Goal: Task Accomplishment & Management: Complete application form

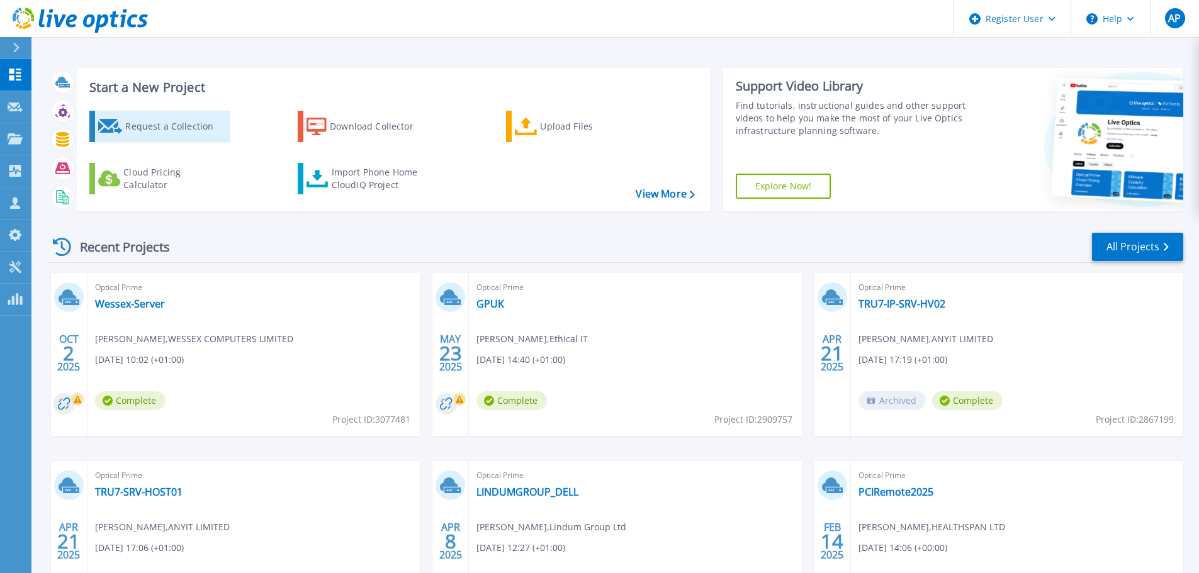
click at [125, 123] on div "Request a Collection" at bounding box center [175, 126] width 101 height 25
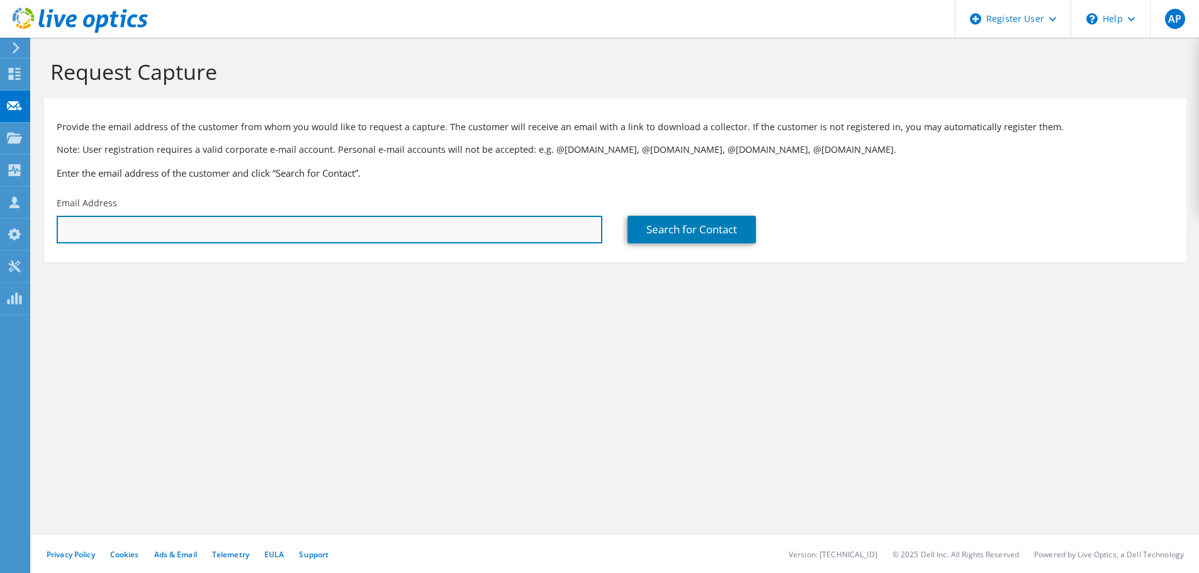
click at [379, 237] on input "text" at bounding box center [329, 230] width 545 height 28
paste input "47,292.79"
type input "47,292.79"
click at [386, 223] on input "text" at bounding box center [329, 230] width 545 height 28
paste input "office@hivecommunications.co.uk"
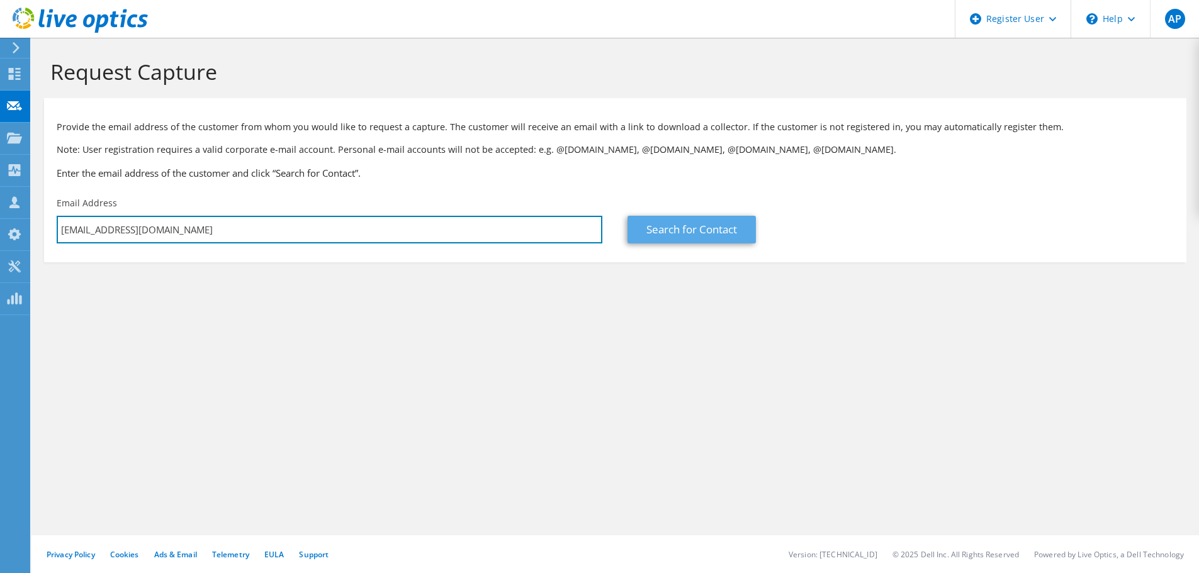
type input "office@hivecommunications.co.uk"
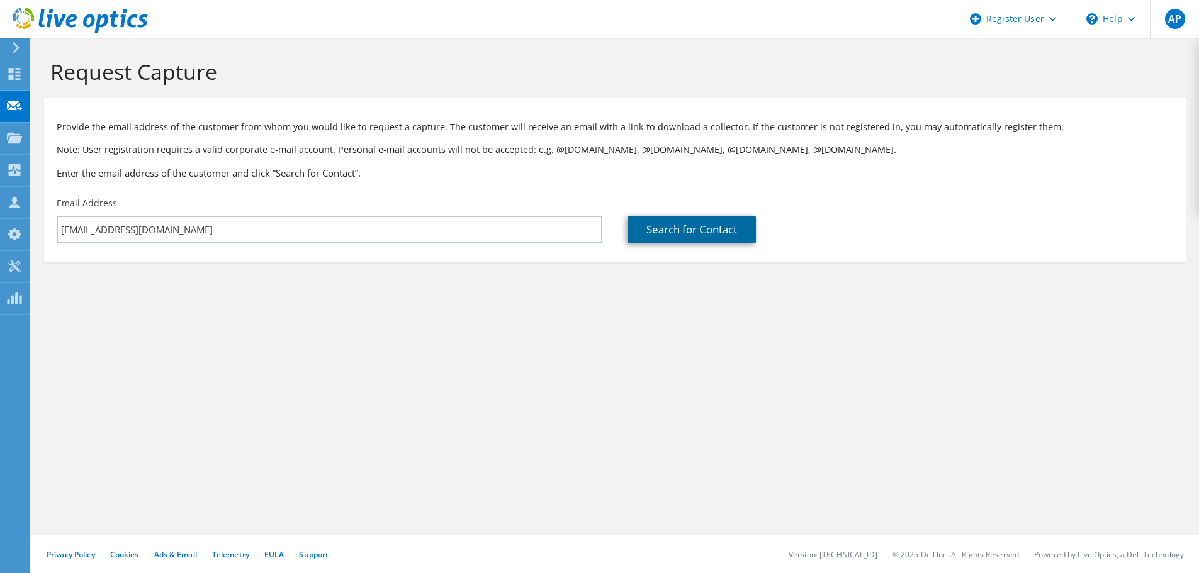
click at [694, 229] on link "Search for Contact" at bounding box center [691, 230] width 128 height 28
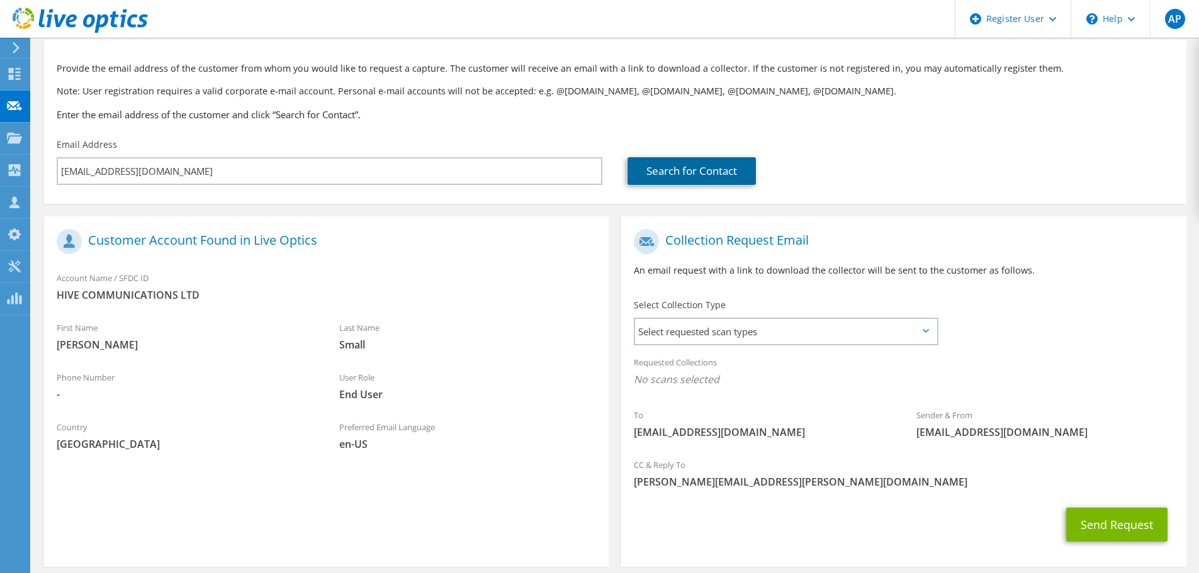
scroll to position [115, 0]
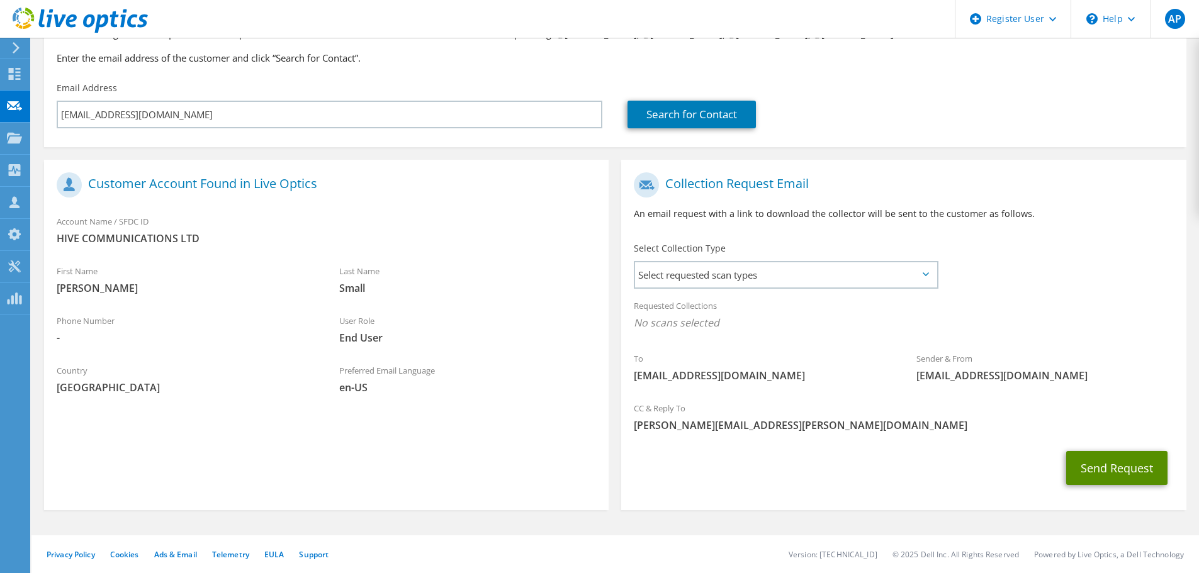
click at [1090, 470] on button "Send Request" at bounding box center [1116, 468] width 101 height 34
